Goal: Communication & Community: Answer question/provide support

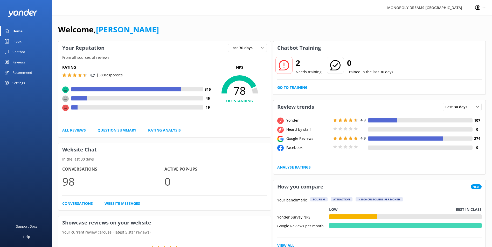
click at [24, 37] on link "Inbox" at bounding box center [26, 41] width 52 height 10
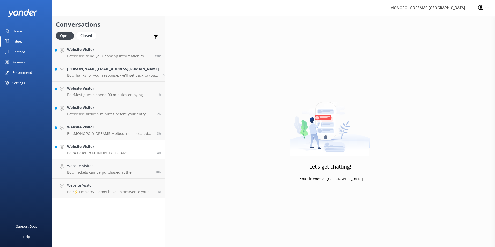
click at [88, 121] on p "Bot: A ticket to MONOPOLY DREAMS Melbourne includes access to Mr. Monopoly’s Ma…" at bounding box center [110, 153] width 86 height 5
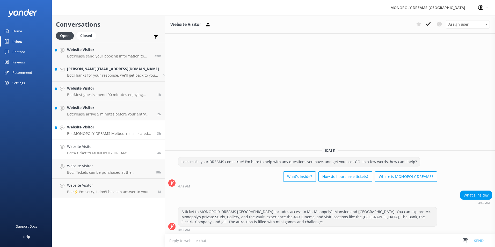
click at [114, 121] on h4 "Website Visitor" at bounding box center [110, 127] width 86 height 6
click at [140, 106] on h4 "Website Visitor" at bounding box center [110, 108] width 86 height 6
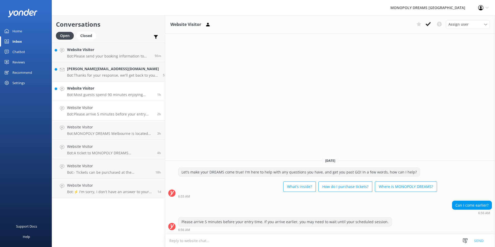
click at [106, 85] on link "Website Visitor Bot: Most guests spend 90 minutes enjoying MONOPOLY DREAMS Melb…" at bounding box center [108, 91] width 113 height 19
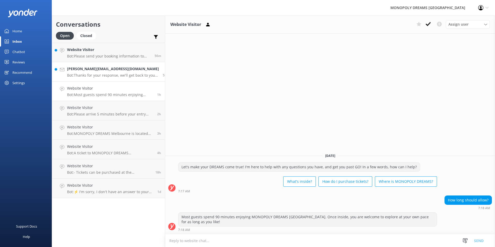
click at [110, 67] on h4 "luke@tembyautomotive.com.au" at bounding box center [113, 69] width 92 height 6
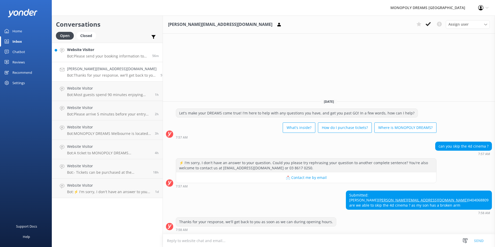
click at [117, 58] on p "Bot: Please send your booking information to contact@monopolydreams.com.au, and…" at bounding box center [107, 56] width 81 height 5
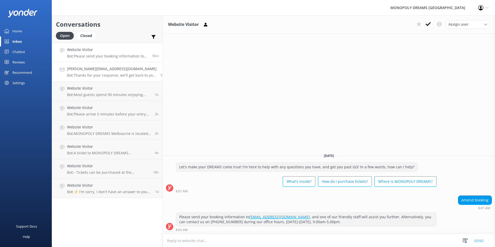
click at [102, 71] on h4 "luke@tembyautomotive.com.au" at bounding box center [112, 69] width 90 height 6
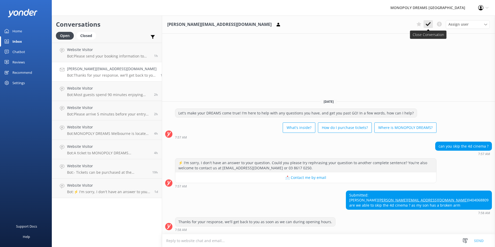
click at [315, 22] on button at bounding box center [428, 24] width 9 height 8
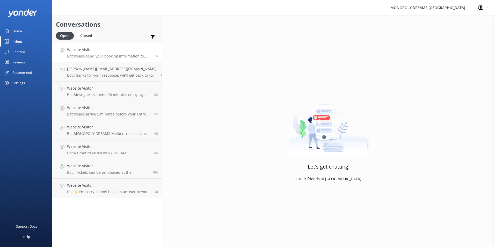
click at [114, 58] on p "Bot: Please send your booking information to contact@monopolydreams.com.au, and…" at bounding box center [108, 56] width 83 height 5
